Goal: Information Seeking & Learning: Find specific fact

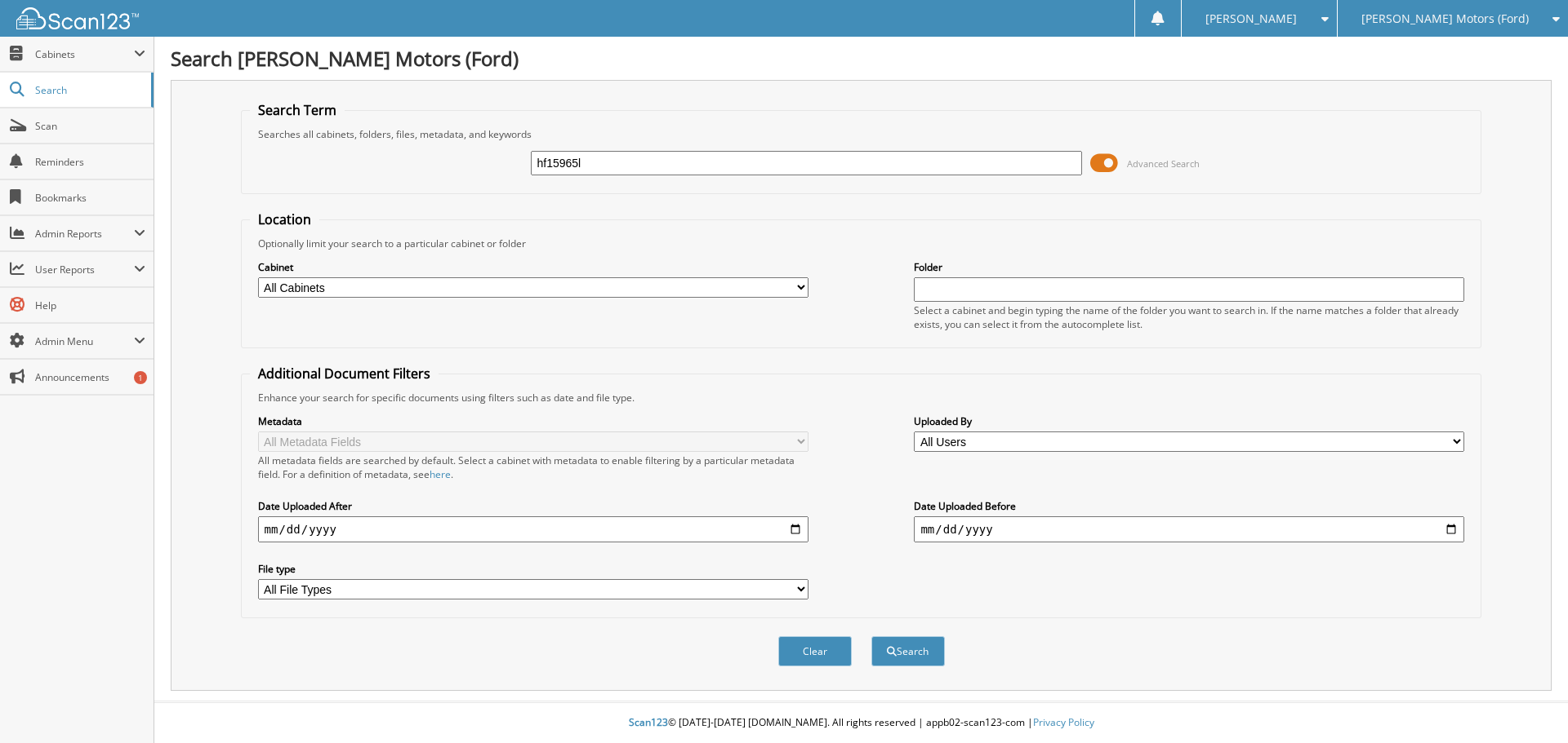
type input "hf15965l"
click at [871, 636] on button "Search" at bounding box center [908, 651] width 73 height 31
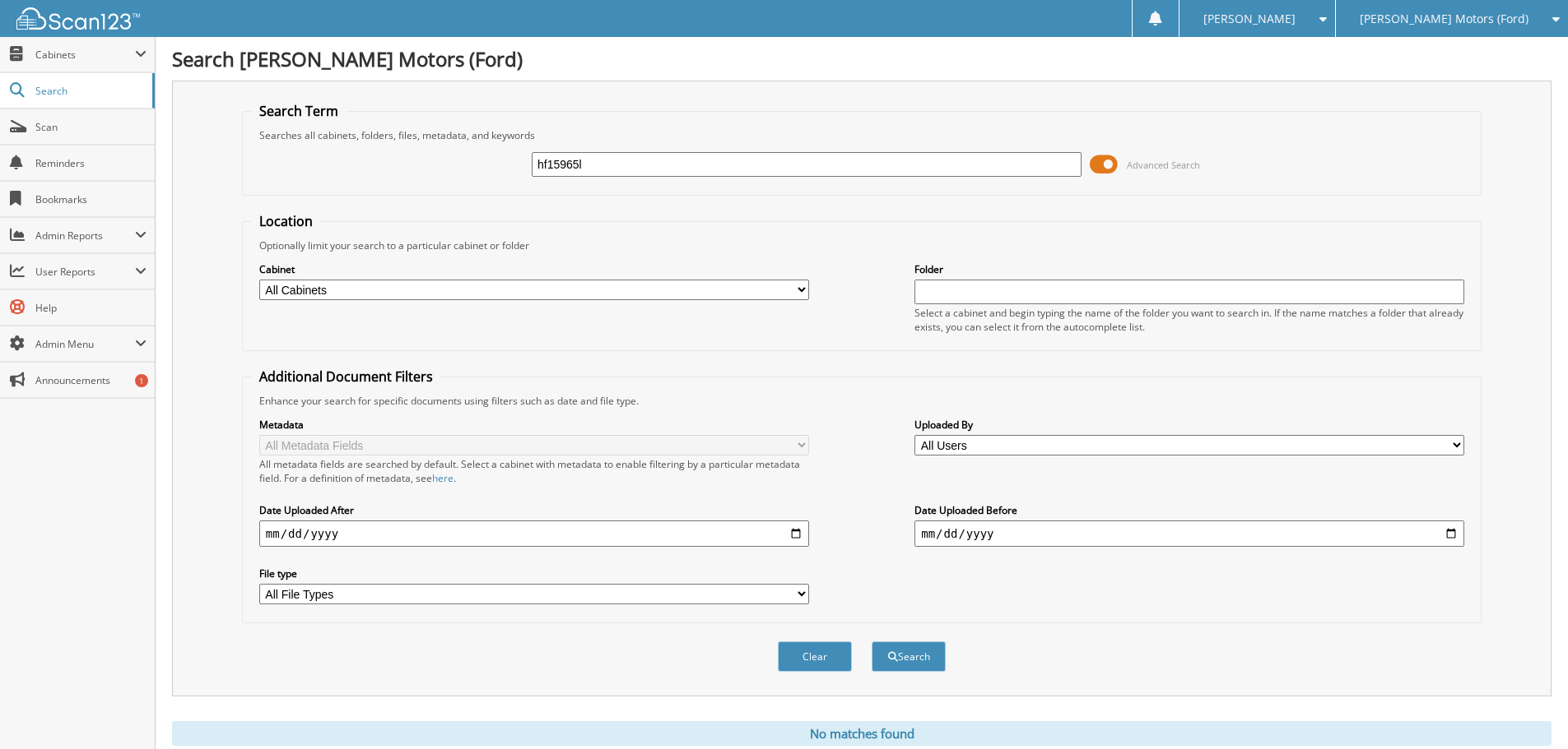
drag, startPoint x: 590, startPoint y: 166, endPoint x: 388, endPoint y: 186, distance: 203.0
click at [379, 189] on fieldset "Search Term Searches all cabinets, folders, files, metadata, and keywords hf159…" at bounding box center [862, 149] width 1240 height 94
type input "hf15965l"
click at [872, 641] on button "Search" at bounding box center [908, 657] width 74 height 31
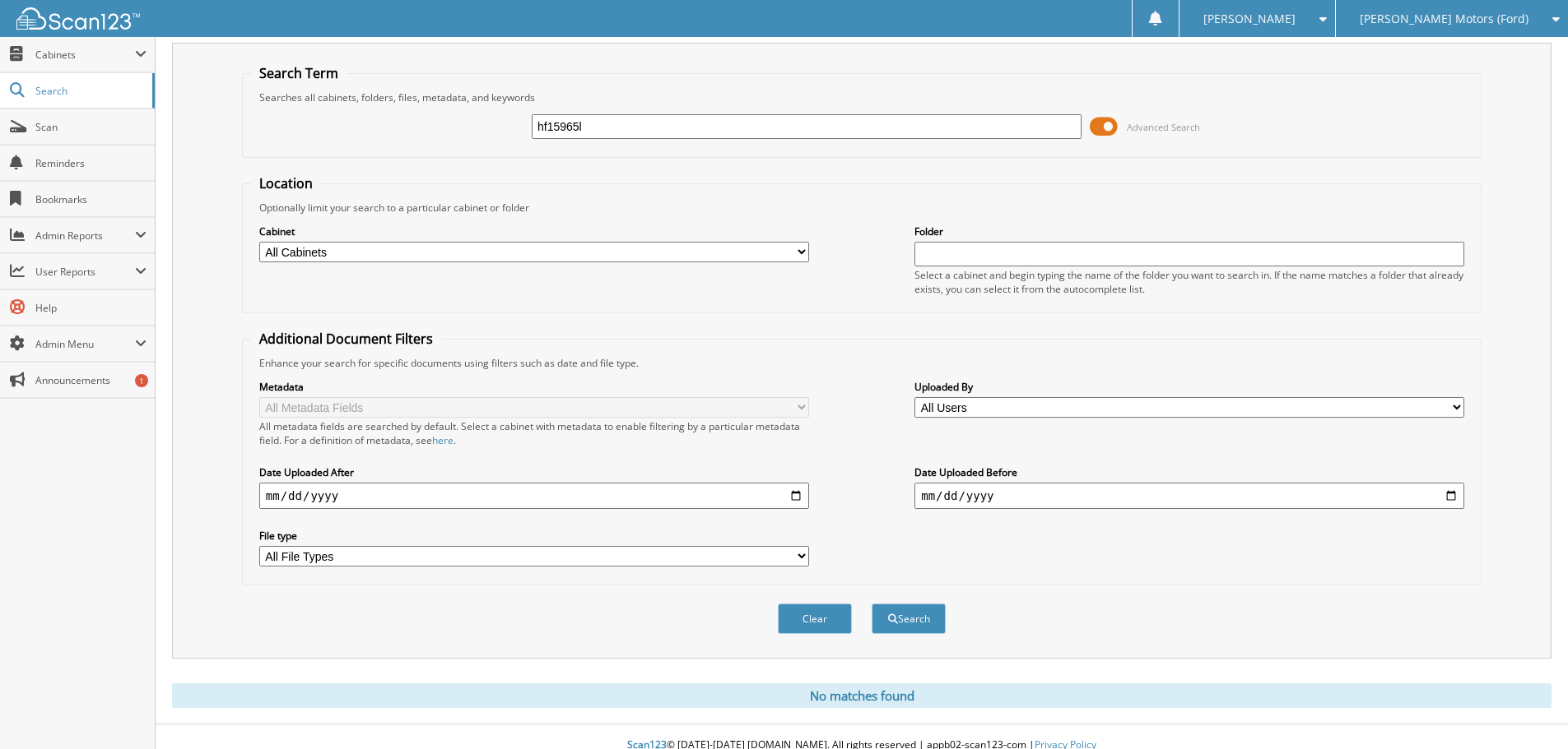
scroll to position [55, 0]
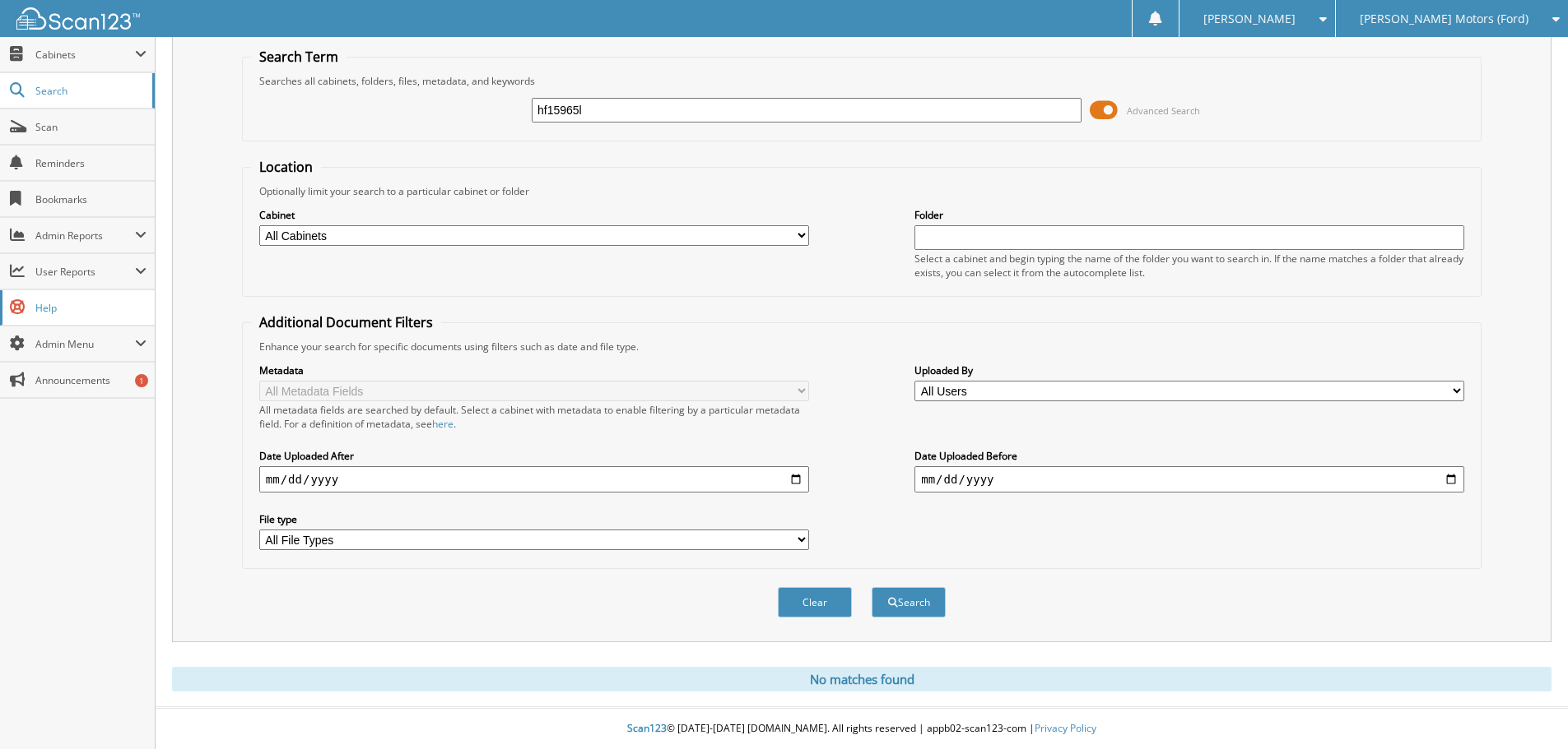
drag, startPoint x: 166, startPoint y: 237, endPoint x: 0, endPoint y: 309, distance: 180.9
click at [0, 309] on body "Deidra L. Settings Logout Hoblit Motors (Ford) Hoblit Automotive Inc (Chevy) Cl…" at bounding box center [784, 348] width 1568 height 804
type input "a65706"
click at [872, 587] on button "Search" at bounding box center [908, 603] width 74 height 31
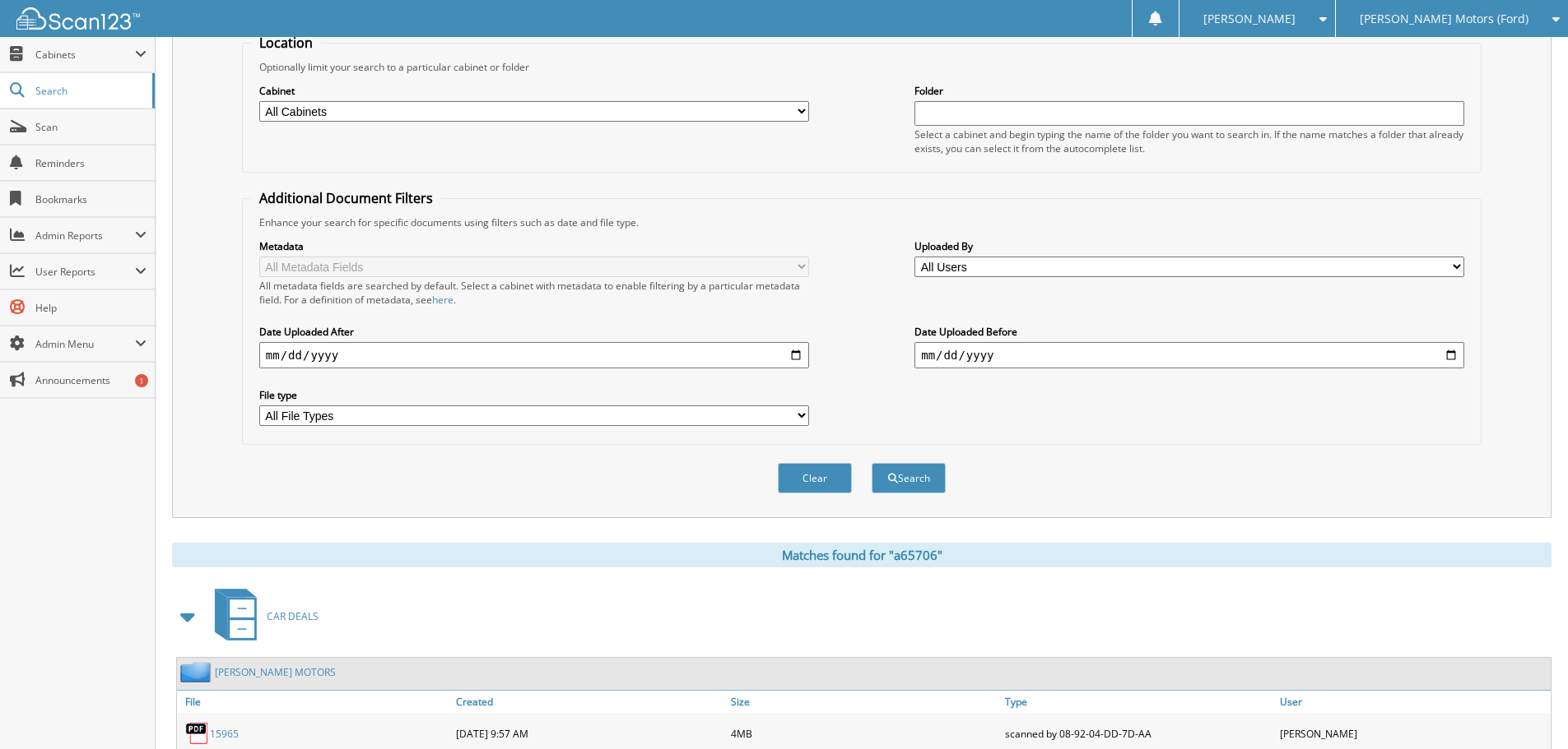
scroll to position [298, 0]
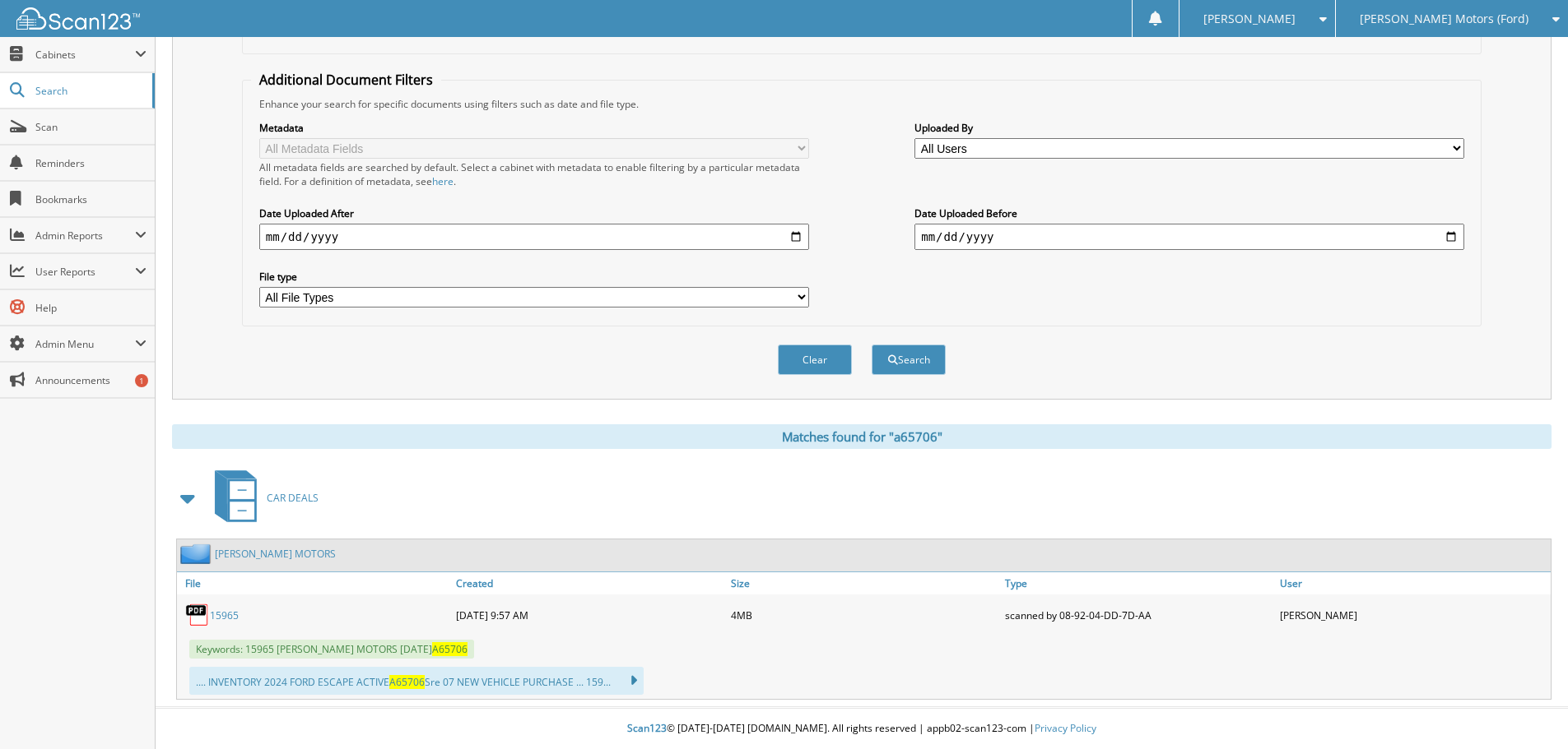
click at [231, 609] on link "15965" at bounding box center [224, 615] width 29 height 14
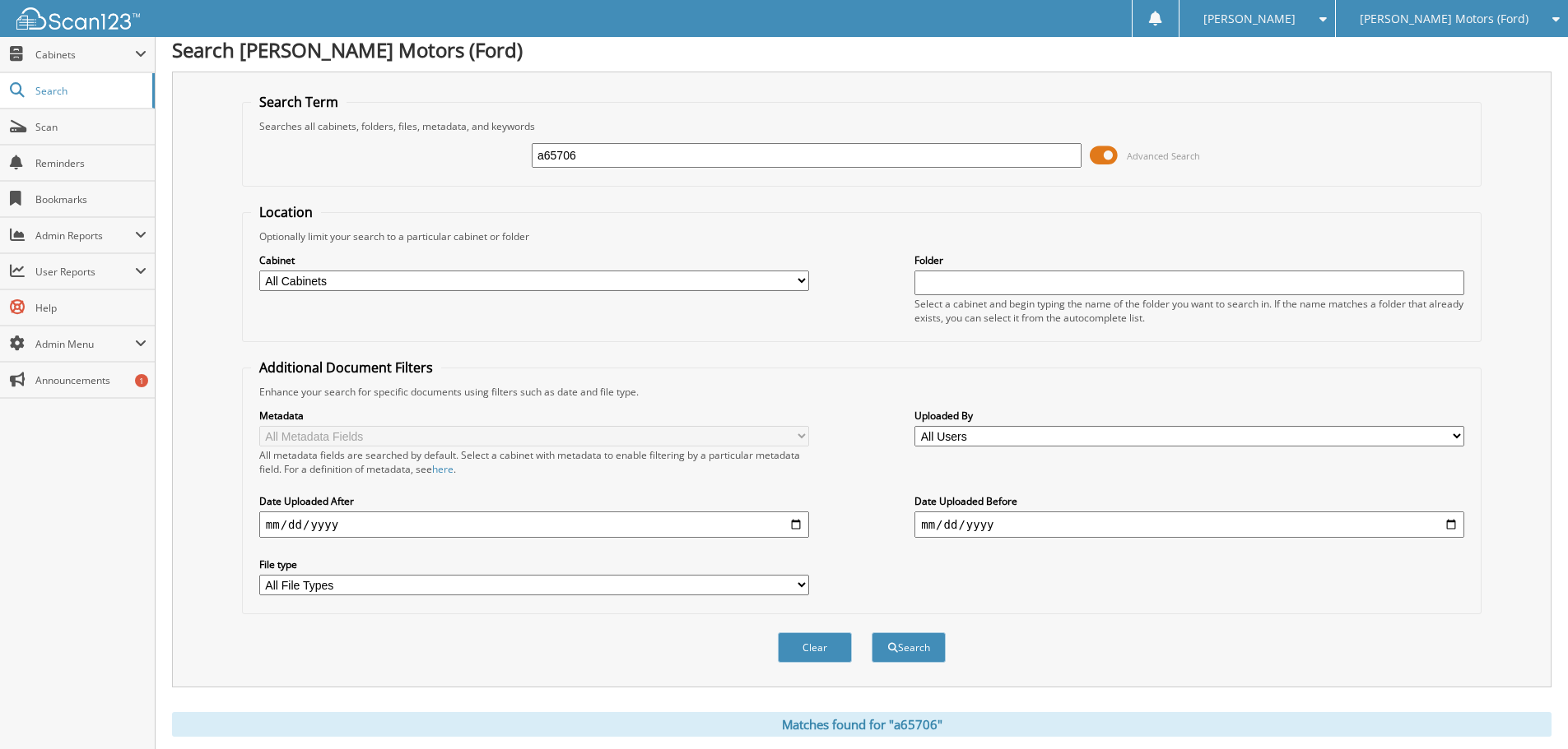
scroll to position [0, 0]
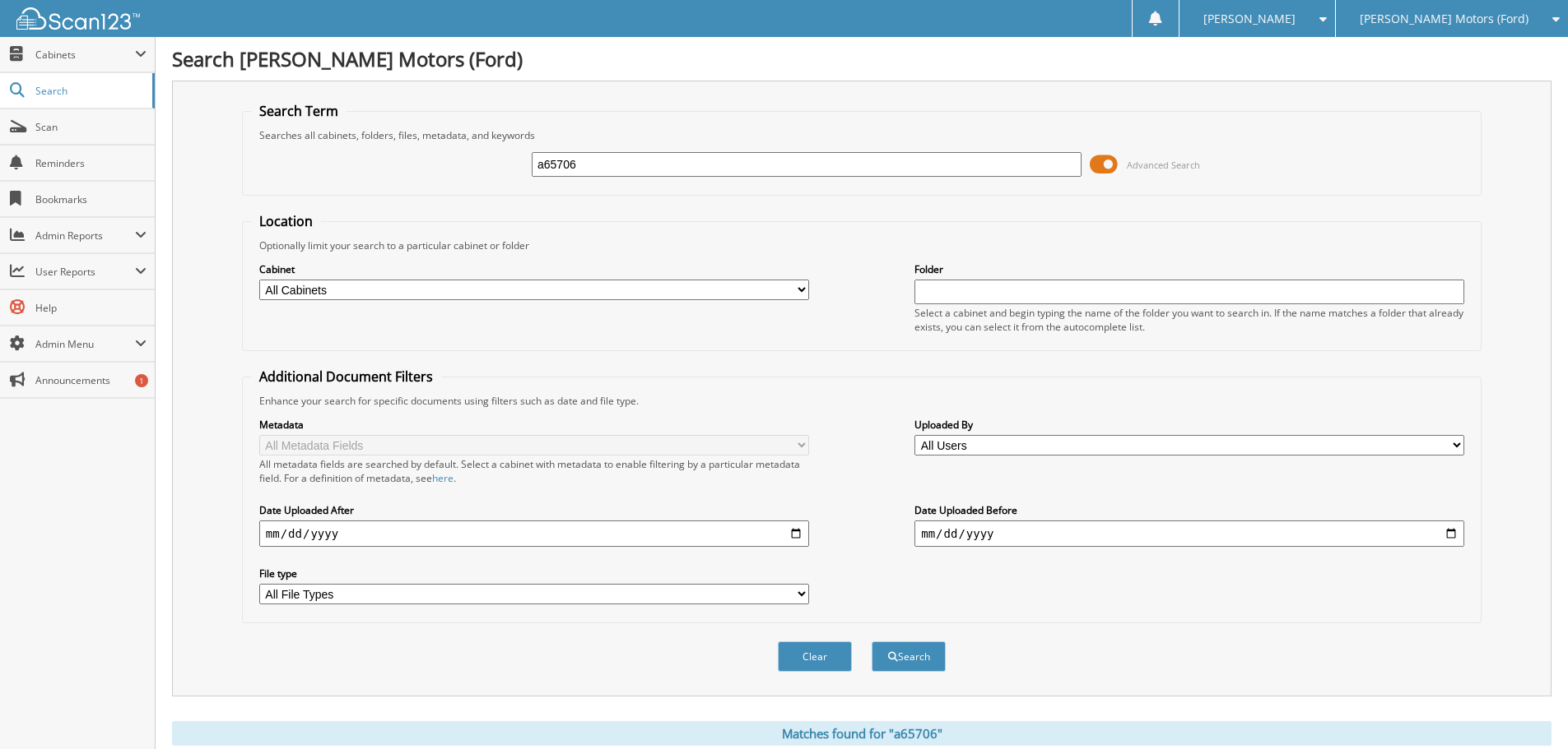
click at [613, 157] on input "a65706" at bounding box center [807, 164] width 550 height 25
drag, startPoint x: 584, startPoint y: 175, endPoint x: 260, endPoint y: 282, distance: 341.2
click at [260, 282] on form "Search Term Searches all cabinets, folders, files, metadata, and keywords a6570…" at bounding box center [862, 396] width 1240 height 588
type input "craig"
click at [872, 641] on button "Search" at bounding box center [908, 657] width 74 height 31
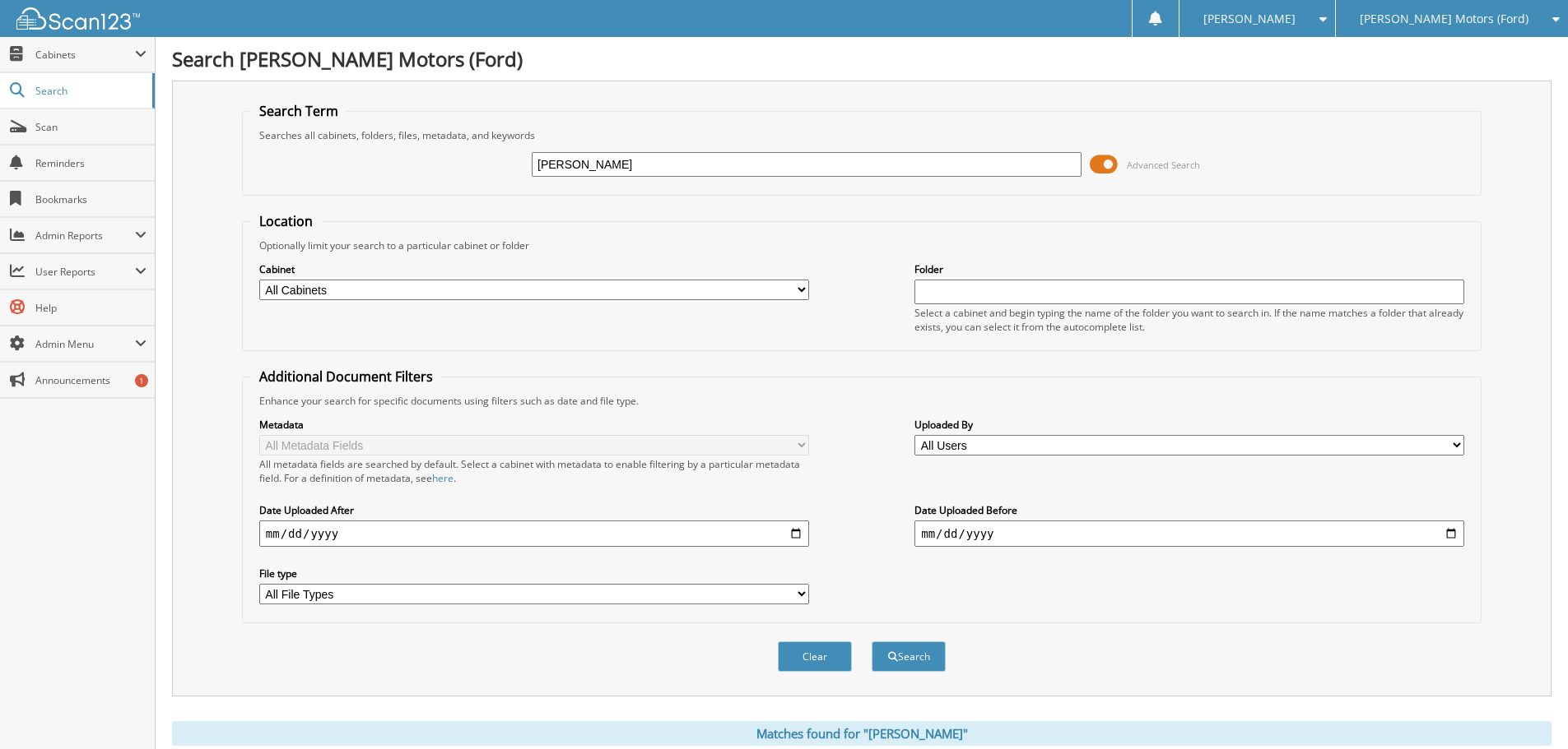
click at [1452, 20] on span "[PERSON_NAME] Motors (Ford)" at bounding box center [1443, 19] width 168 height 10
click at [1457, 62] on link "[PERSON_NAME] Automotive Inc (Chevy)" at bounding box center [1452, 60] width 232 height 44
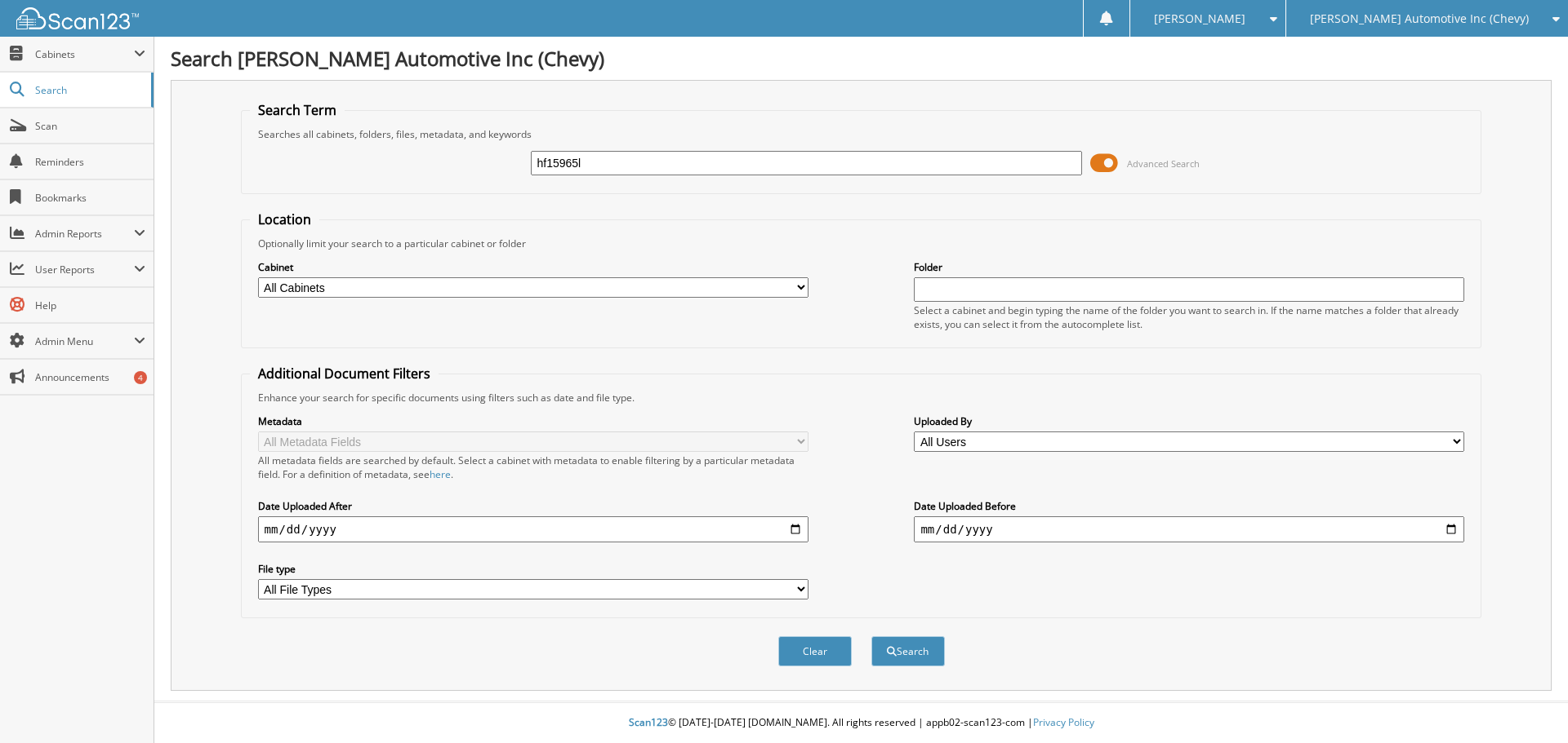
type input "hf15965l"
click at [871, 636] on button "Search" at bounding box center [908, 651] width 73 height 31
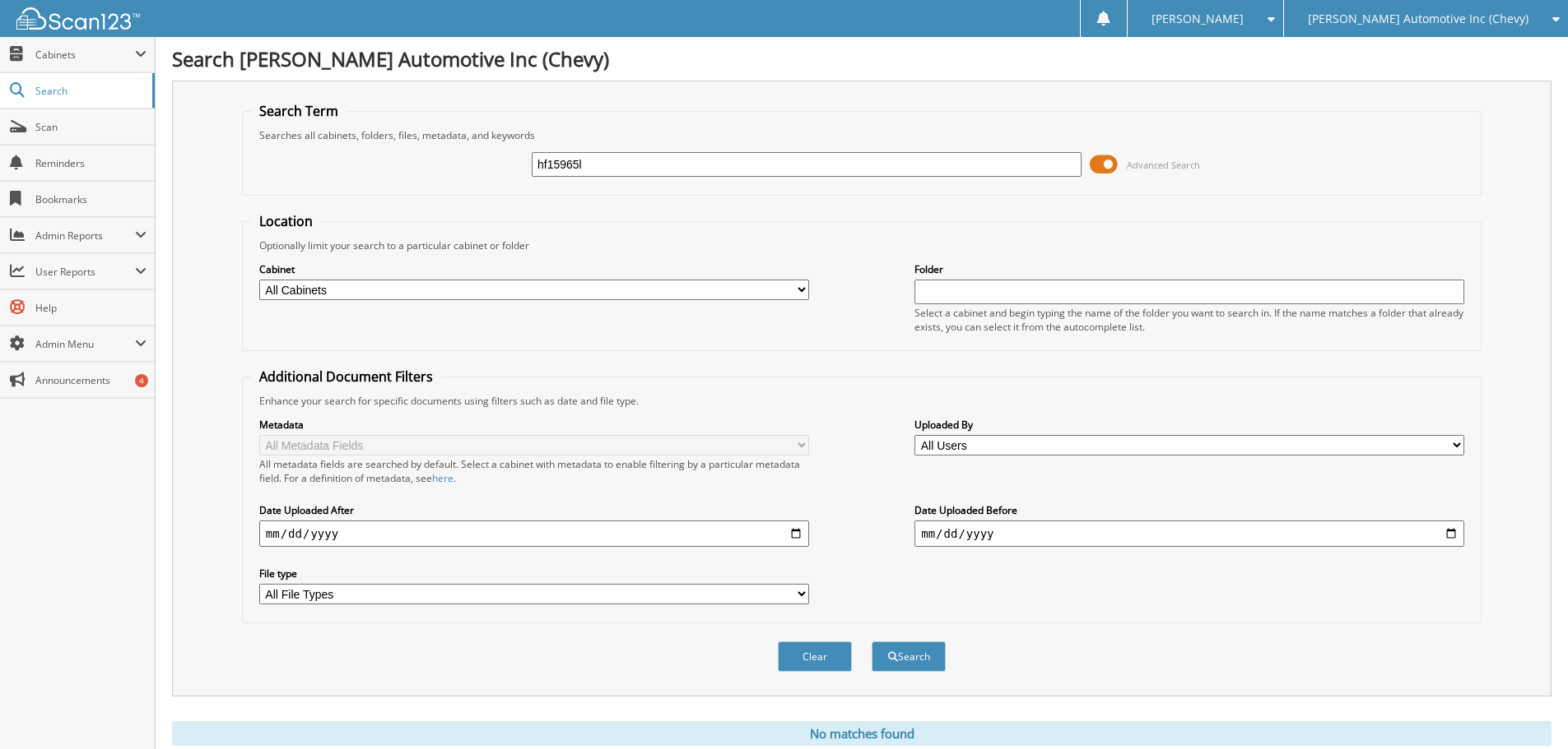
drag, startPoint x: 614, startPoint y: 168, endPoint x: 247, endPoint y: 269, distance: 380.6
click at [247, 269] on form "Search Term Searches all cabinets, folders, files, metadata, and keywords hf159…" at bounding box center [862, 396] width 1240 height 588
type input "a65706"
click at [872, 641] on button "Search" at bounding box center [908, 657] width 74 height 31
drag, startPoint x: 624, startPoint y: 176, endPoint x: 60, endPoint y: 308, distance: 579.2
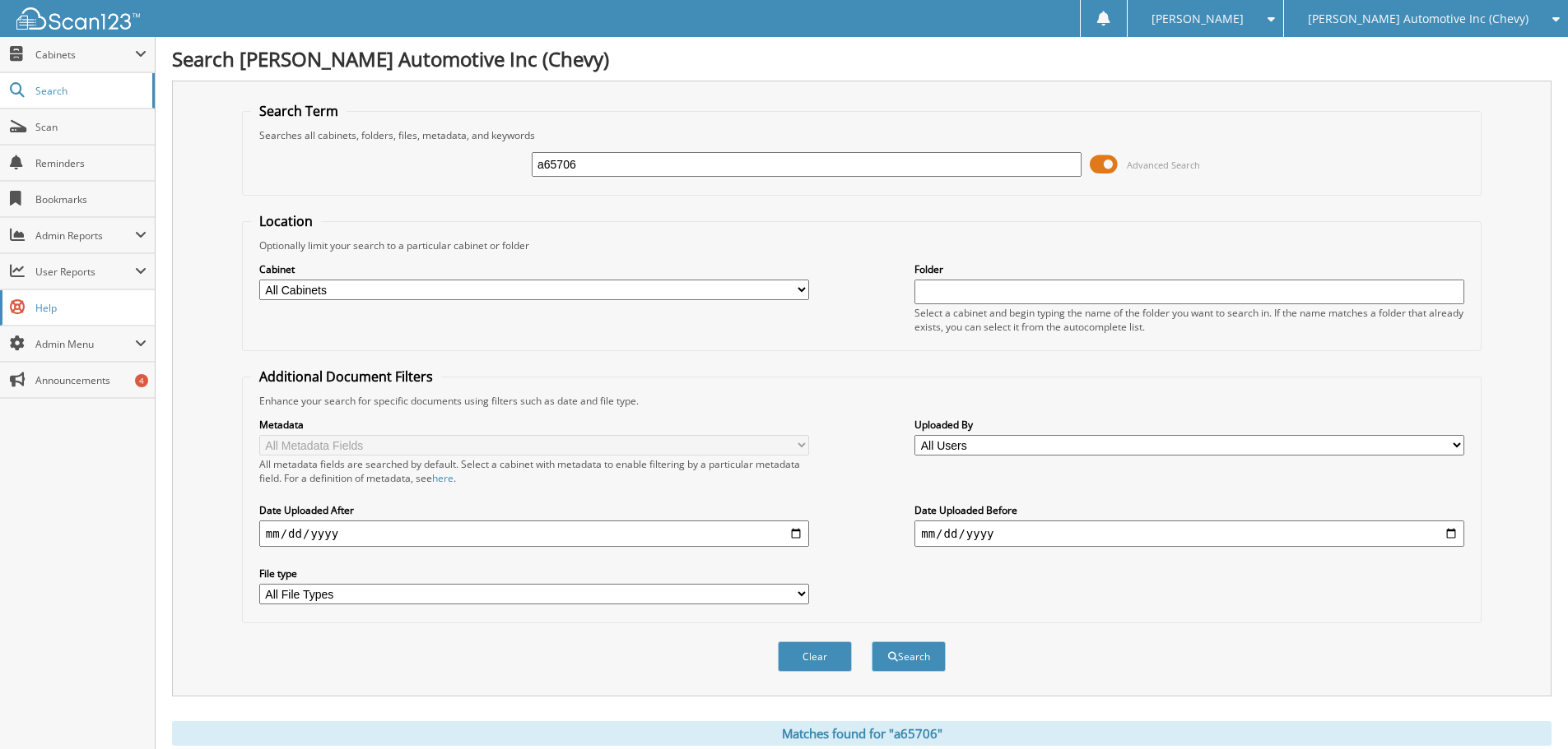
click at [60, 308] on body "Deidra L. Settings Logout Hoblit Automotive Inc (Chevy) Hoblit Motors (Ford) Cl…" at bounding box center [784, 505] width 1568 height 1011
type input "hernandez"
click at [872, 641] on button "Search" at bounding box center [908, 657] width 74 height 31
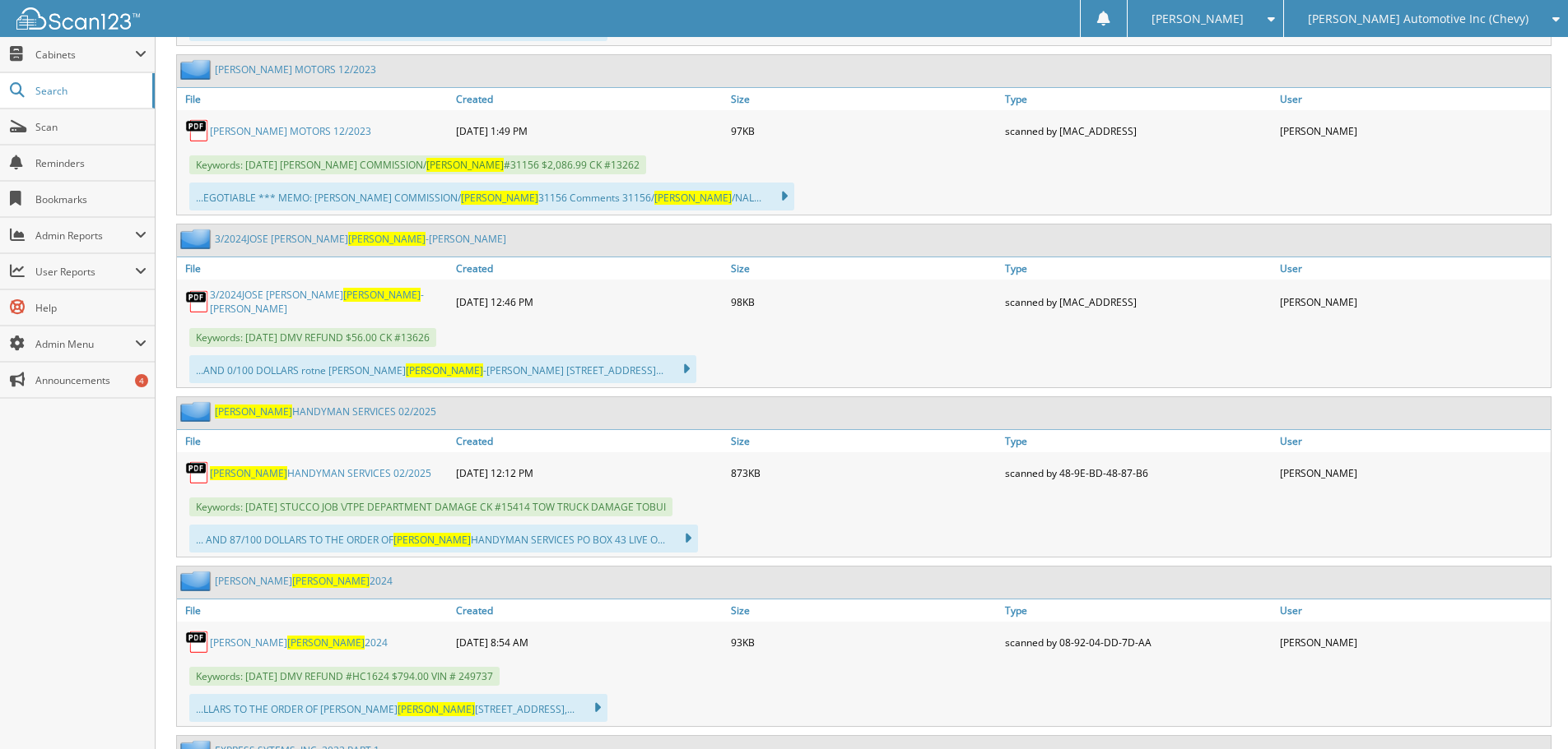
scroll to position [1069, 0]
